Goal: Leave review/rating: Share an evaluation or opinion about a product, service, or content

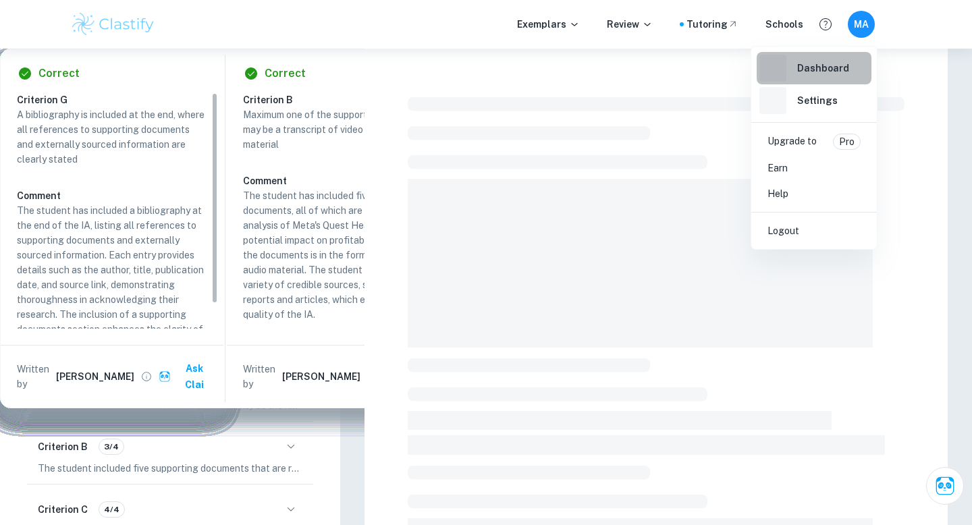
click at [824, 69] on h6 "Dashboard" at bounding box center [823, 68] width 52 height 15
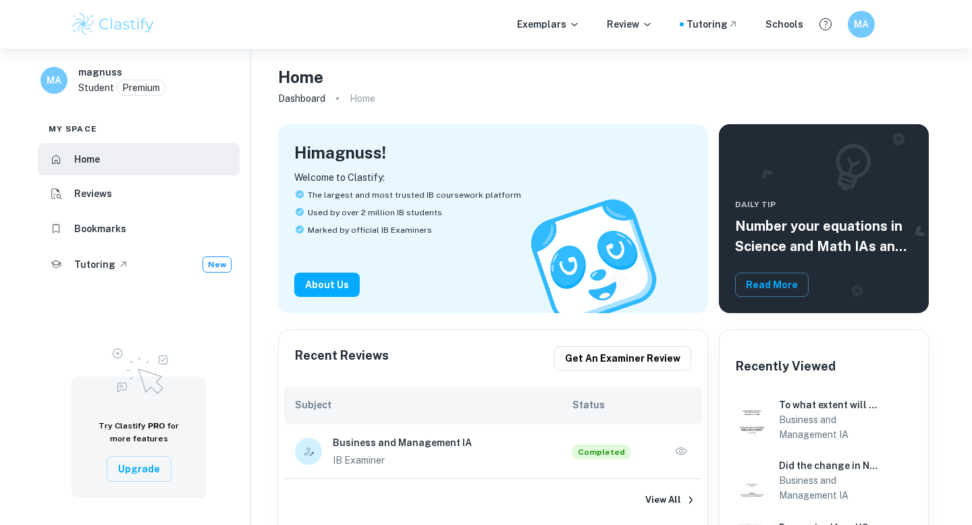
click at [692, 454] on div "Business and Management IA IB Examiner Completed" at bounding box center [493, 451] width 418 height 55
click at [680, 453] on icon "button" at bounding box center [680, 451] width 13 height 13
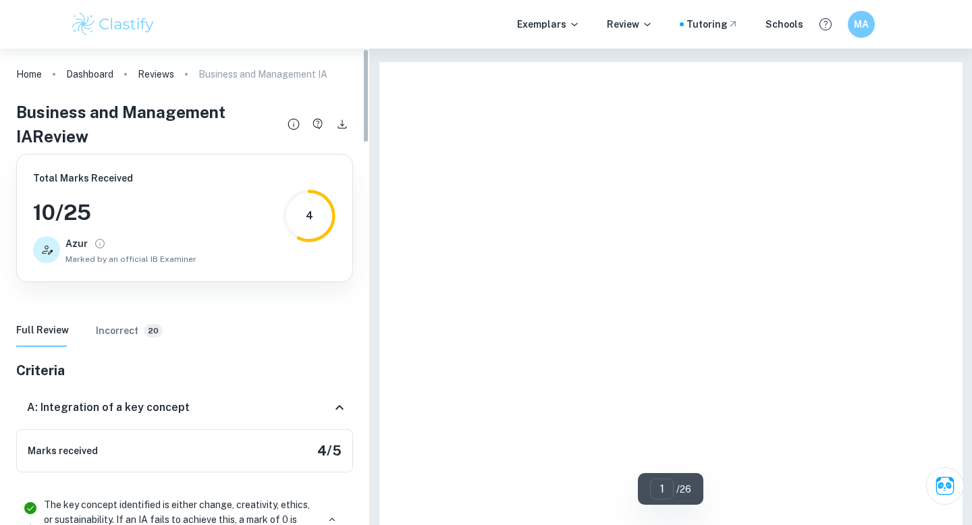
click at [118, 335] on h6 "Incorrect" at bounding box center [117, 330] width 43 height 15
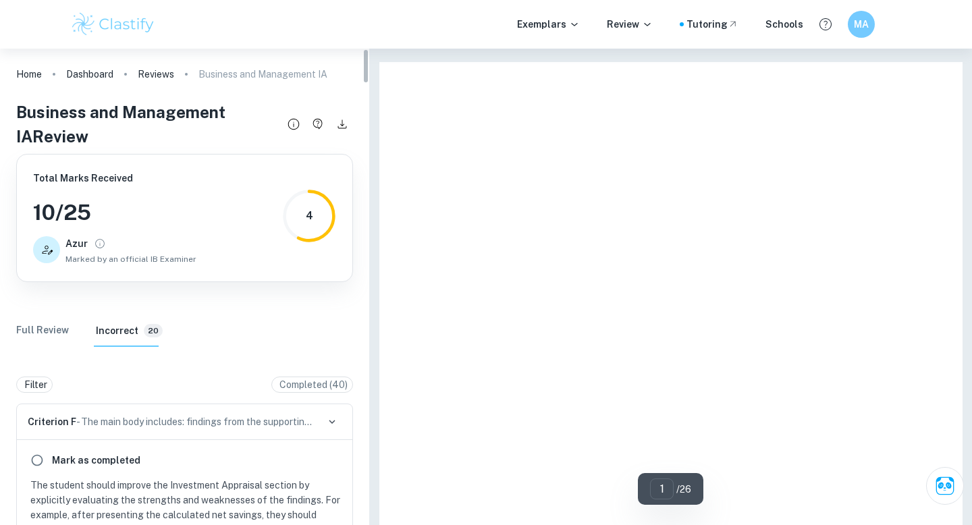
click at [122, 328] on h6 "Incorrect" at bounding box center [117, 330] width 43 height 15
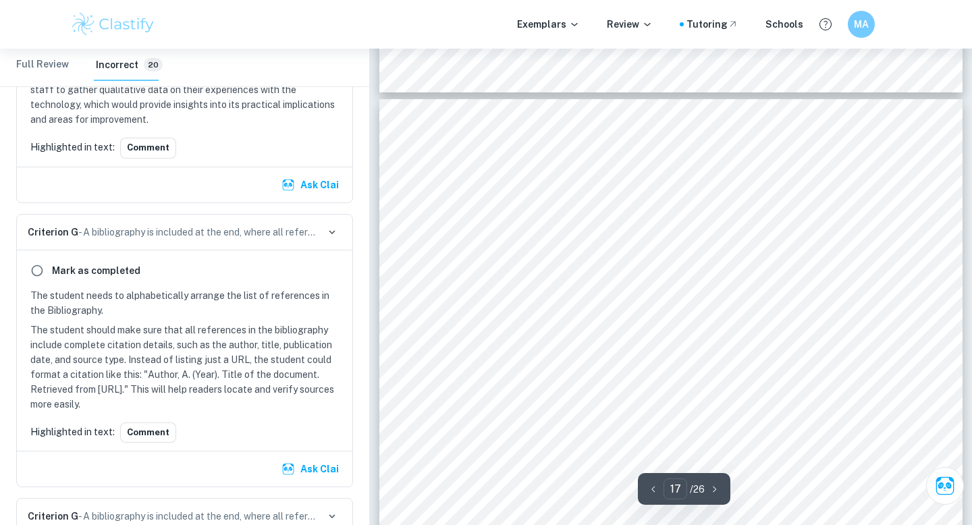
scroll to position [12149, 0]
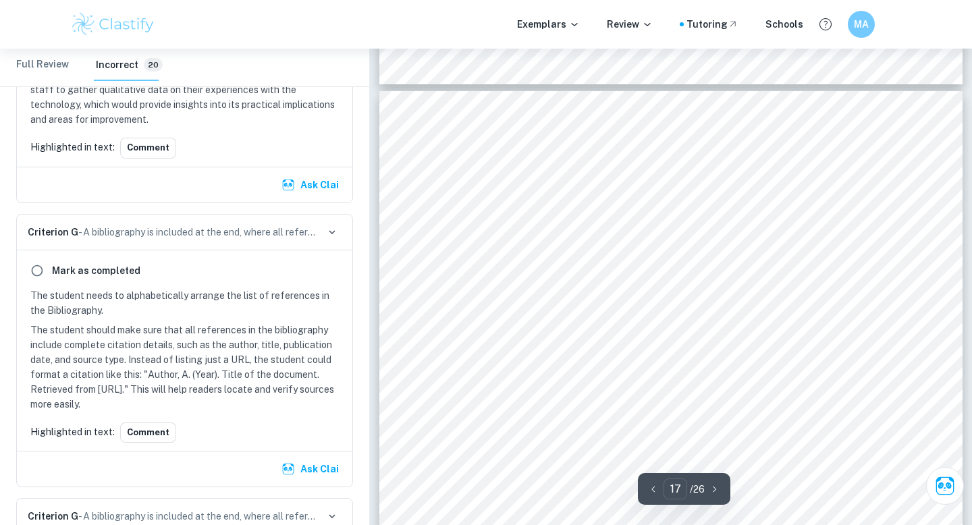
click at [380, 137] on div "[GEOGRAPHIC_DATA] ( AP ) — [PERSON_NAME] , whose famil y owns seven Wend y ’ s …" at bounding box center [670, 468] width 583 height 754
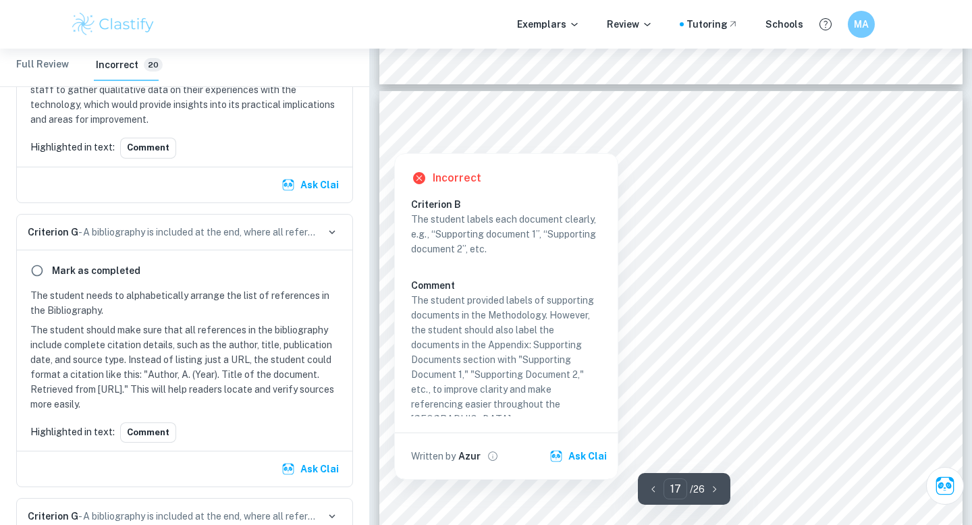
click at [390, 138] on div at bounding box center [393, 139] width 21 height 21
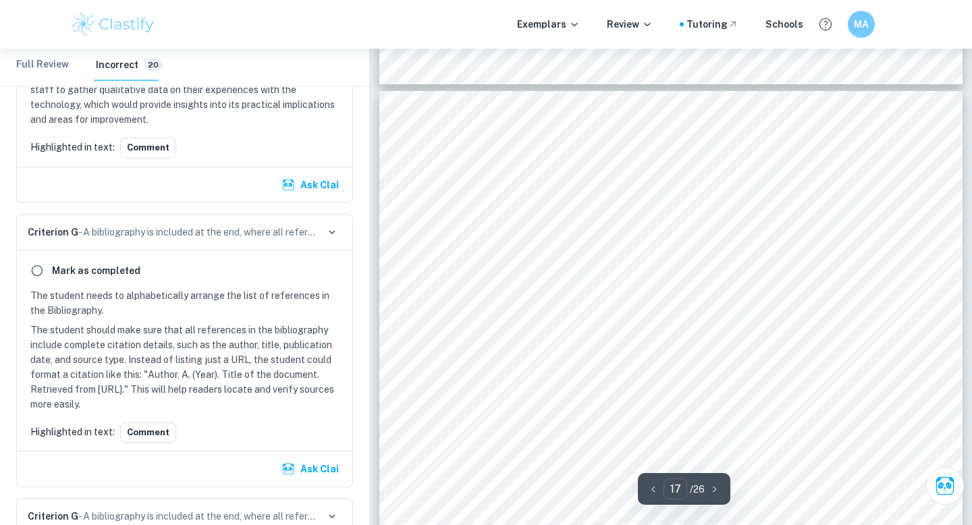
scroll to position [5685, 0]
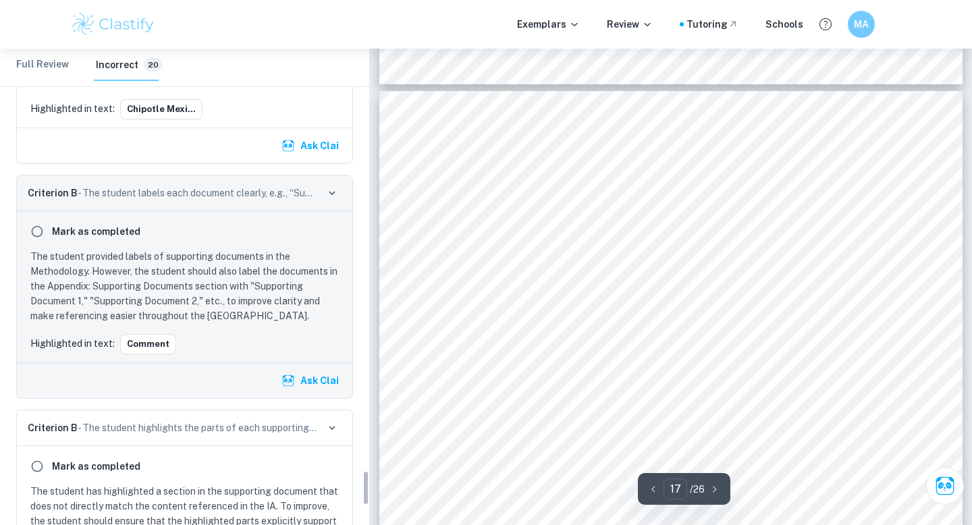
click at [390, 138] on div "[GEOGRAPHIC_DATA] ( AP ) — [PERSON_NAME] , whose famil y owns seven Wend y ’ s …" at bounding box center [670, 468] width 583 height 754
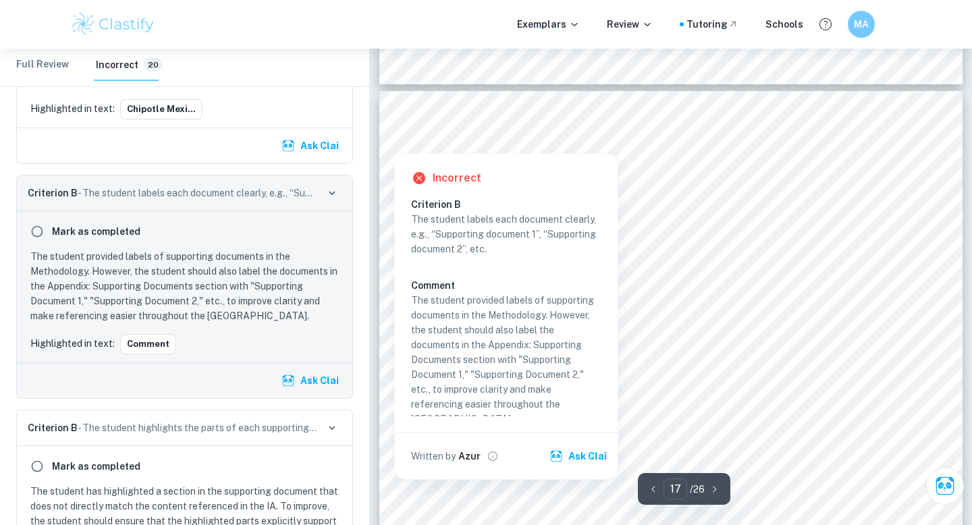
click at [447, 377] on p "The student provided labels of supporting documents in the Methodology. However…" at bounding box center [506, 360] width 190 height 134
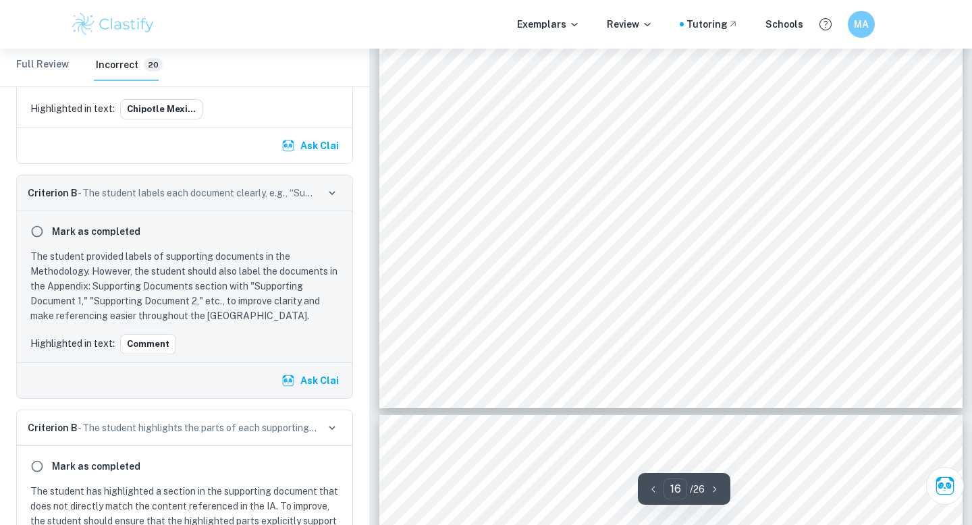
scroll to position [11910, 0]
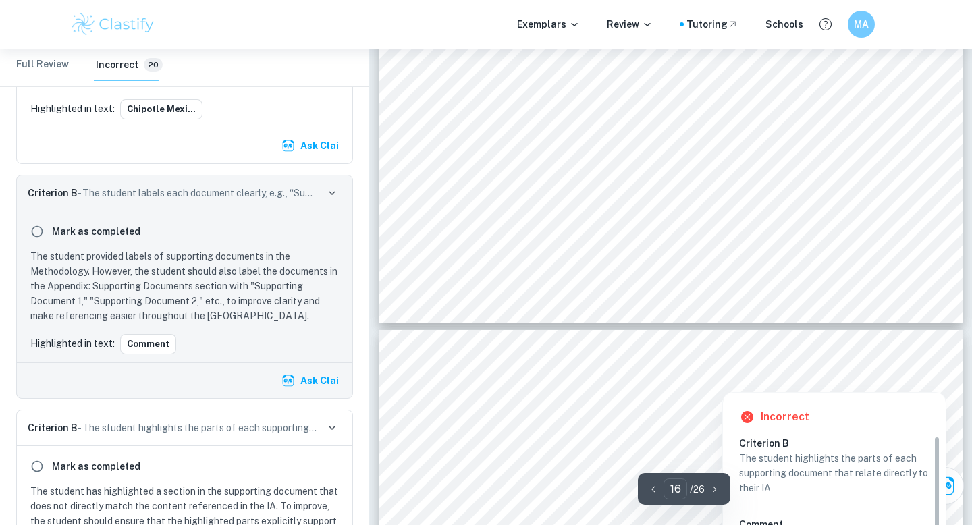
click at [924, 370] on div at bounding box center [923, 378] width 21 height 21
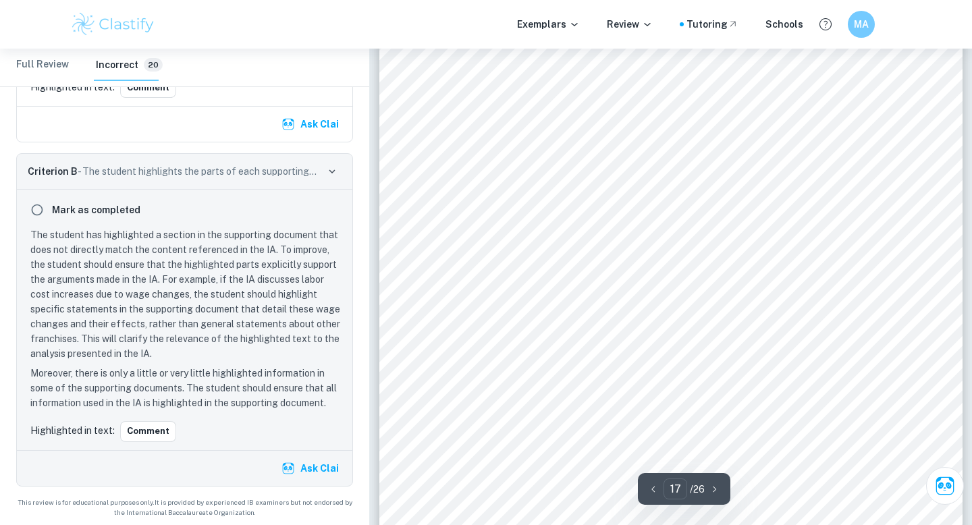
scroll to position [12767, 0]
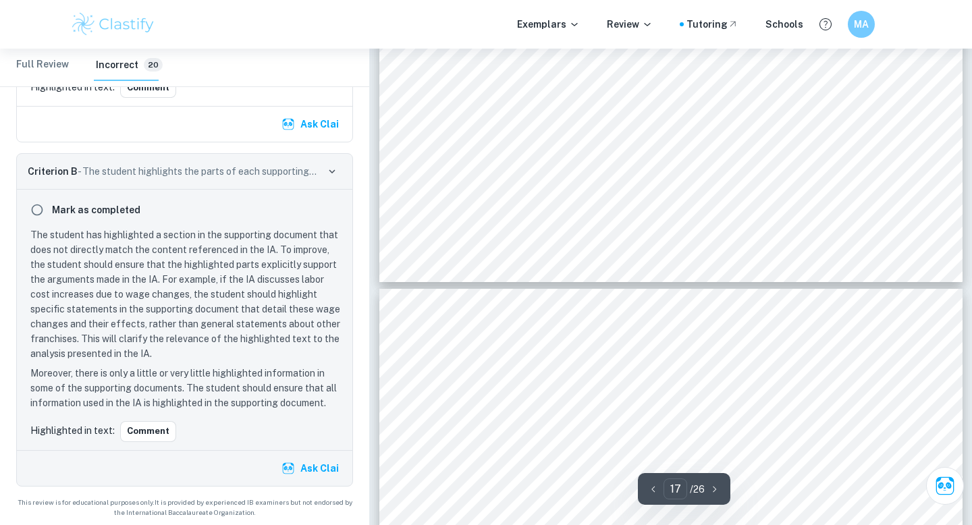
type input "18"
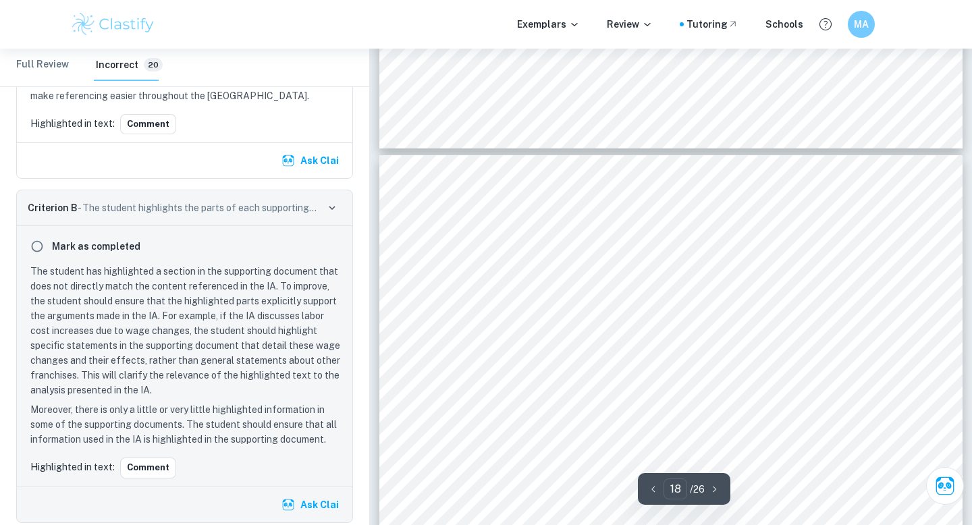
scroll to position [12846, 0]
